Goal: Find specific fact: Find specific fact

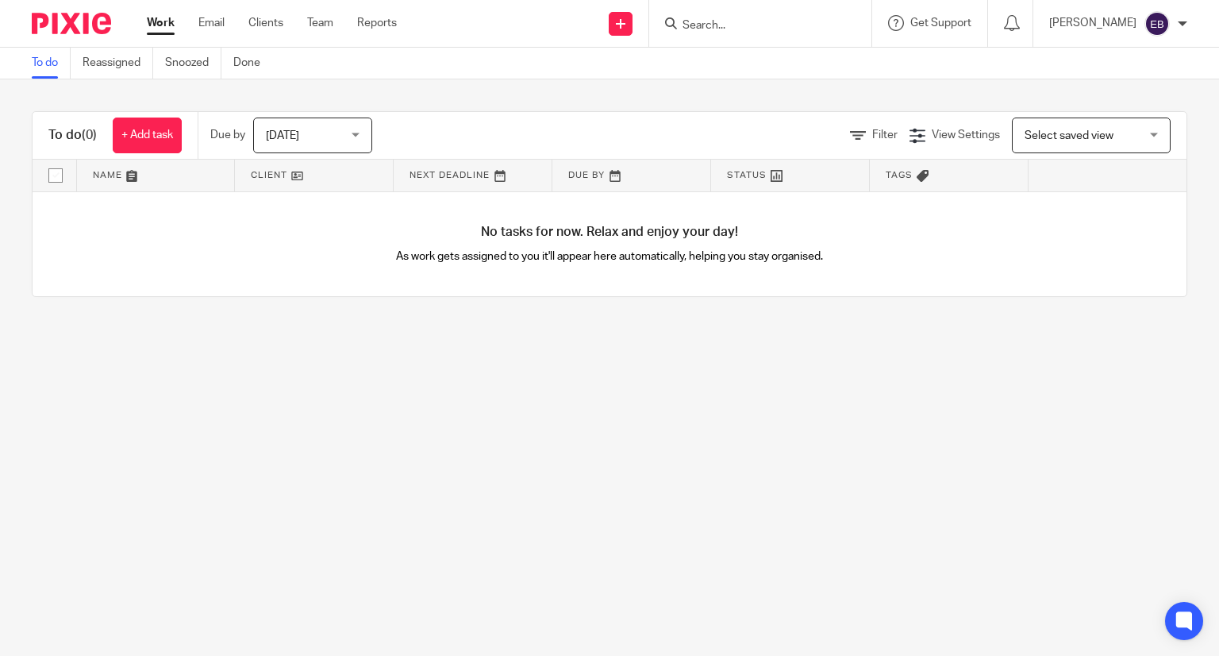
click at [756, 36] on div at bounding box center [760, 23] width 222 height 47
click at [746, 29] on input "Search" at bounding box center [752, 26] width 143 height 14
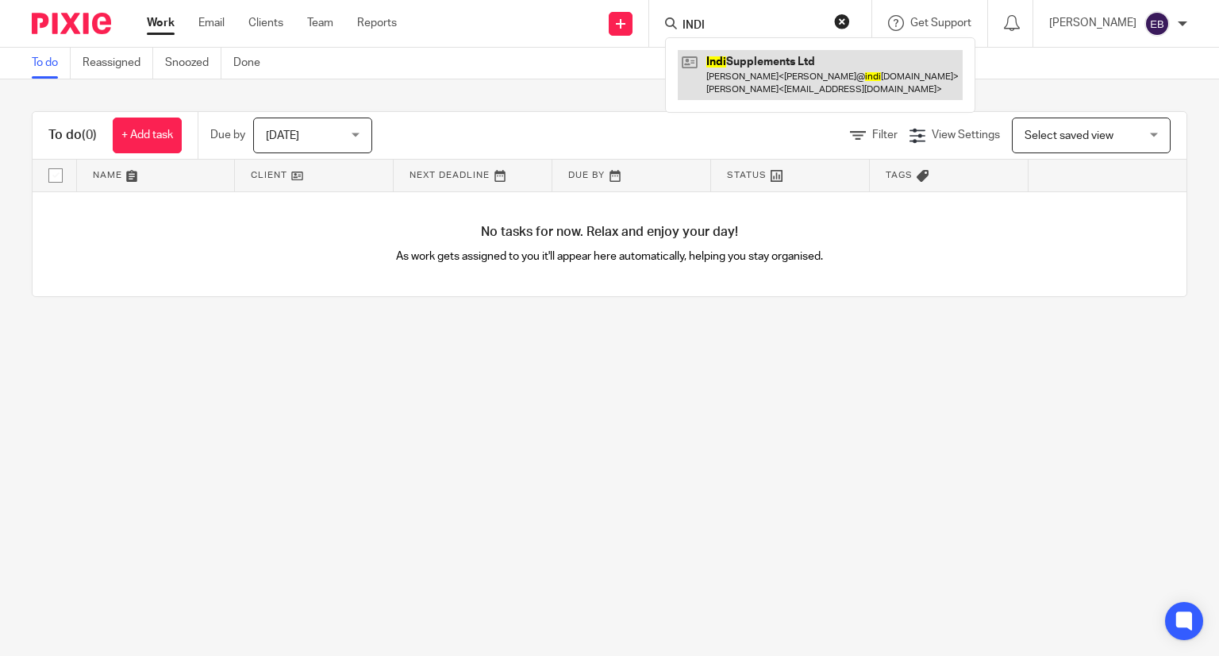
type input "INDI"
click at [819, 83] on link at bounding box center [820, 74] width 285 height 49
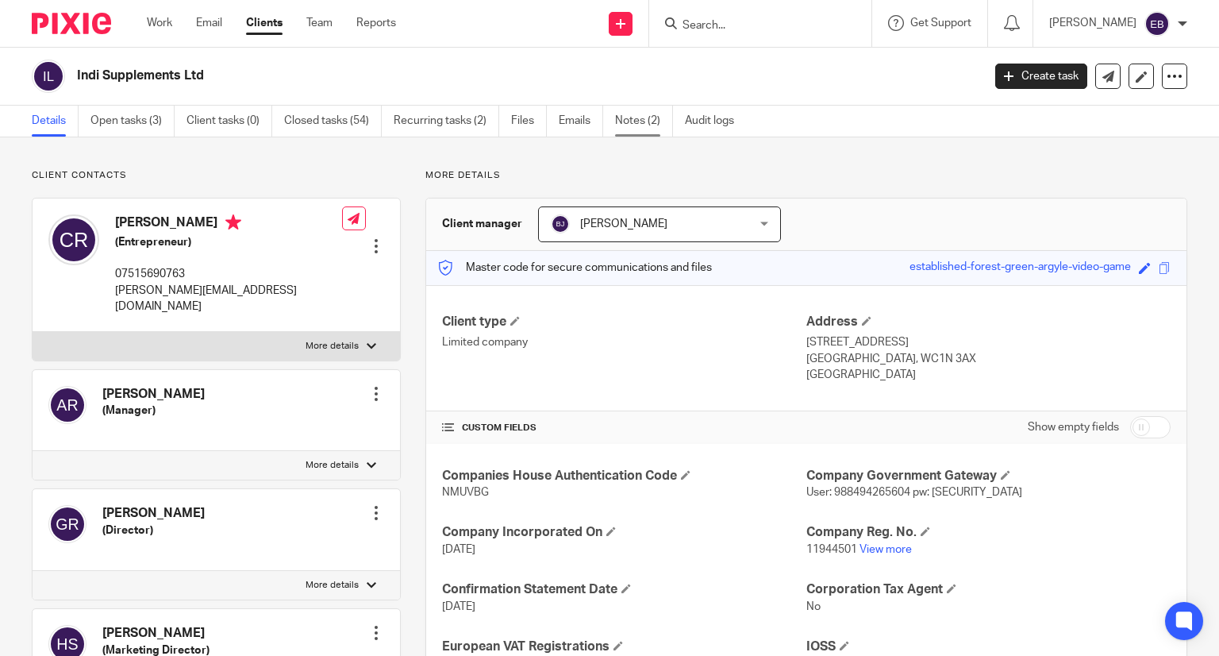
click at [651, 125] on link "Notes (2)" at bounding box center [644, 121] width 58 height 31
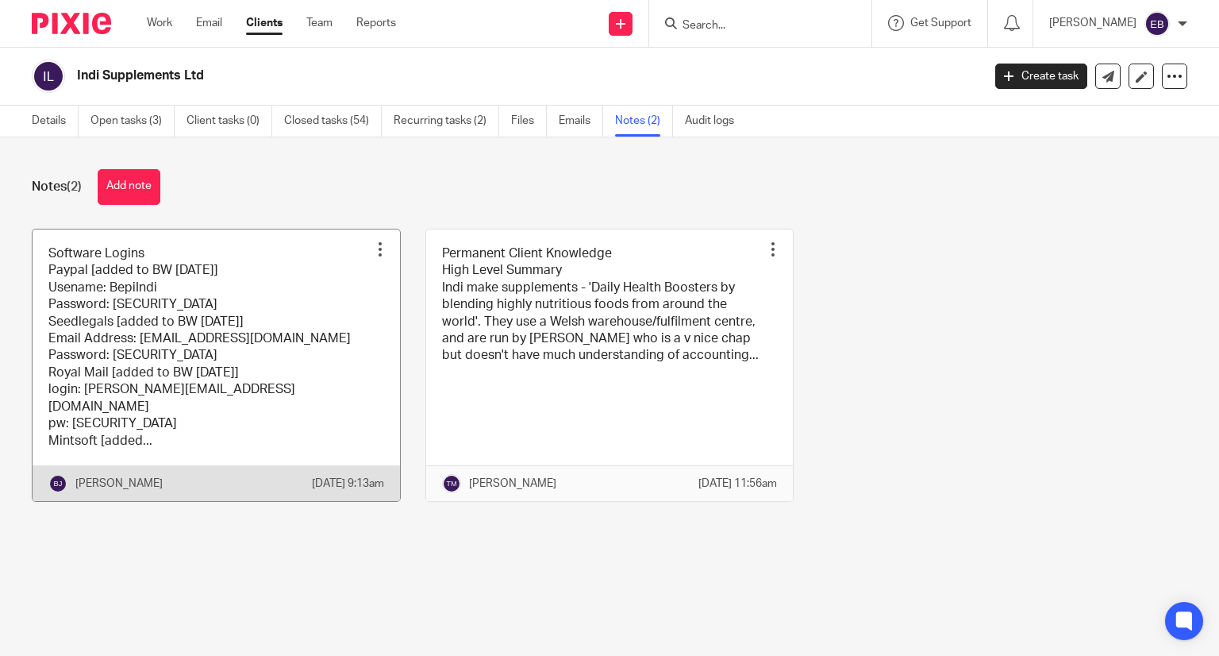
click at [267, 420] on link at bounding box center [217, 365] width 368 height 272
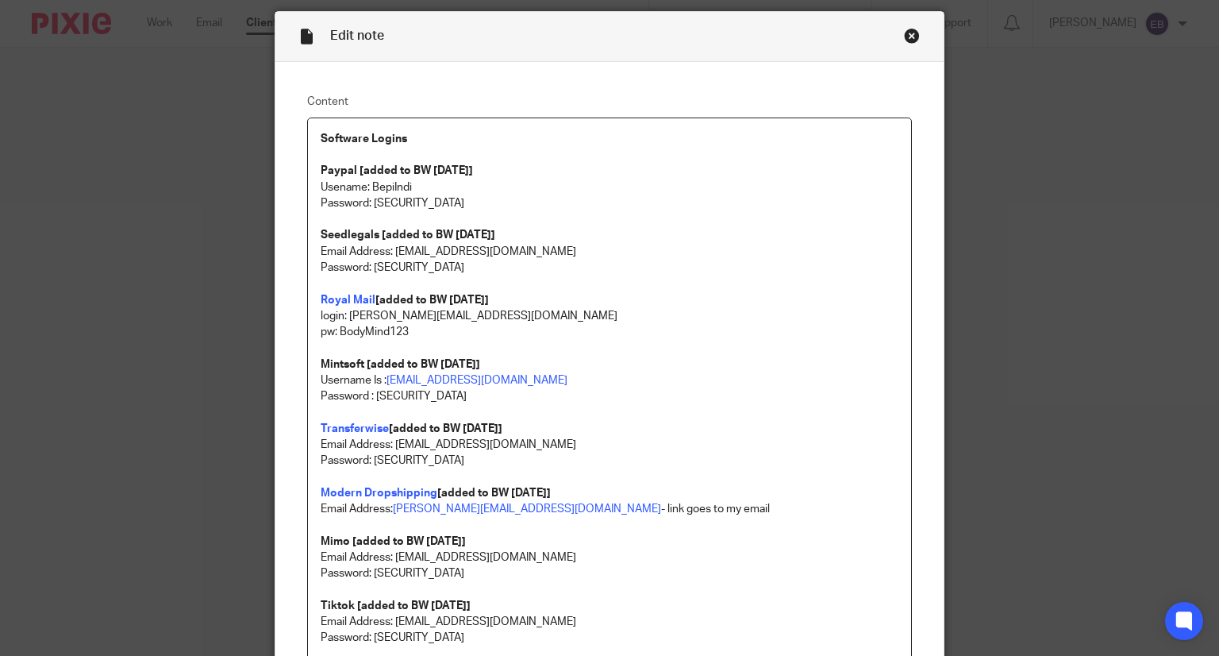
scroll to position [79, 0]
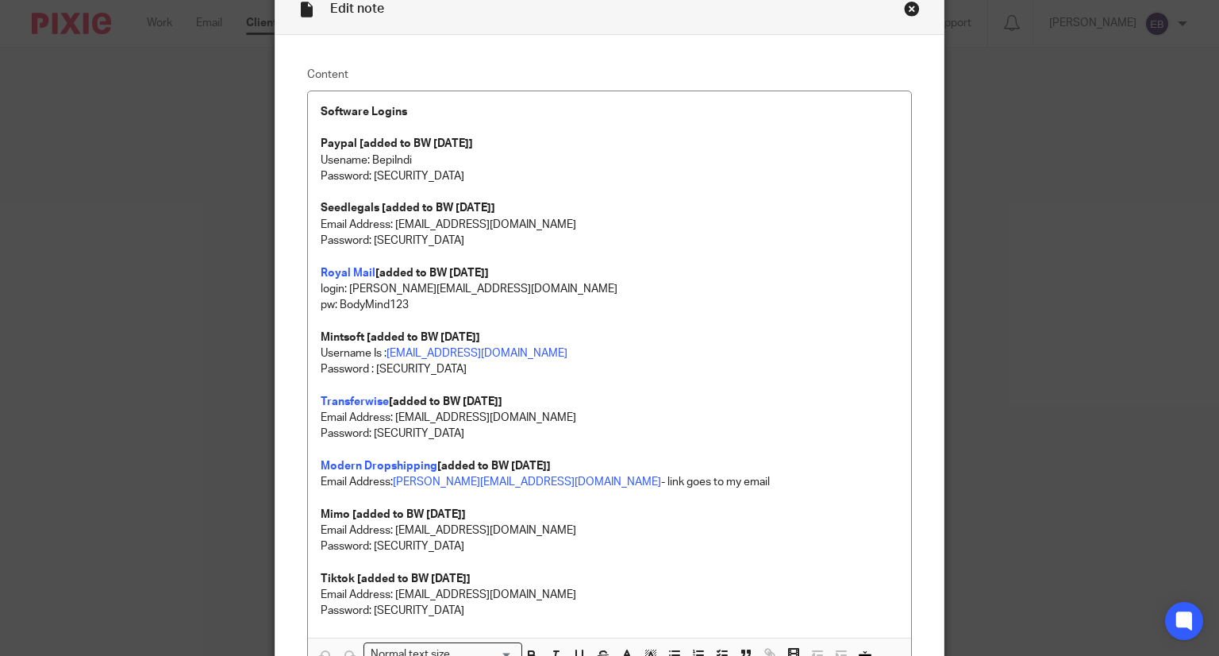
click at [395, 155] on p "Usename: BepiIndi" at bounding box center [610, 160] width 579 height 16
copy p "BepiIndi"
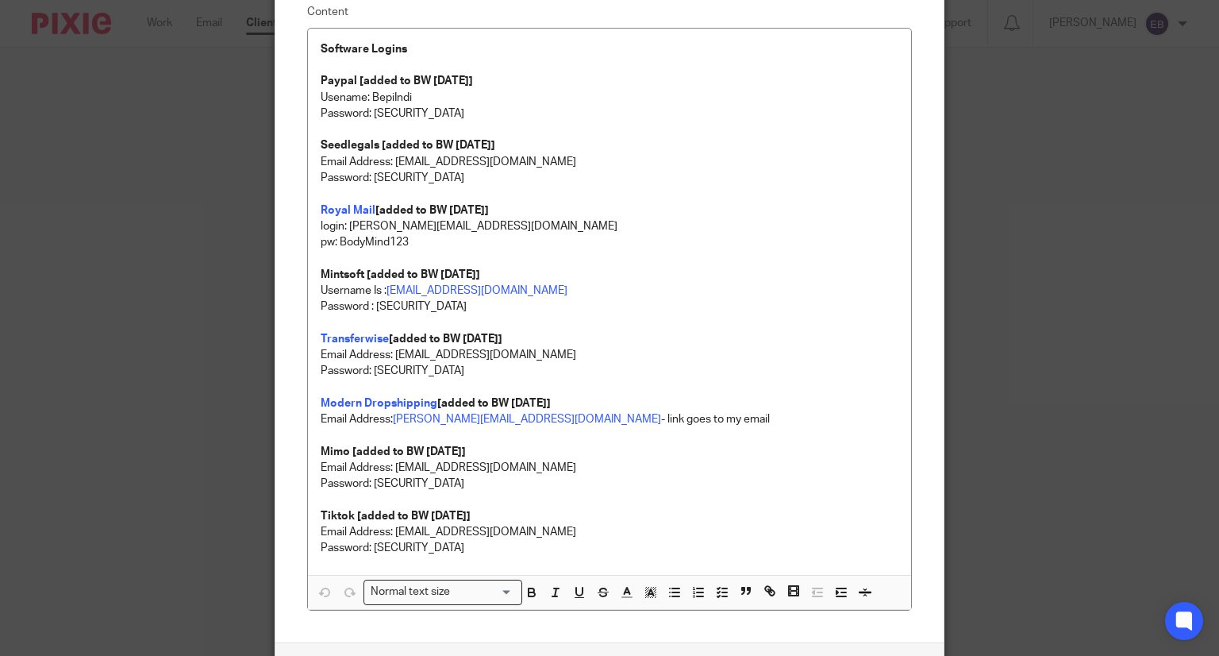
scroll to position [238, 0]
